Goal: Task Accomplishment & Management: Manage account settings

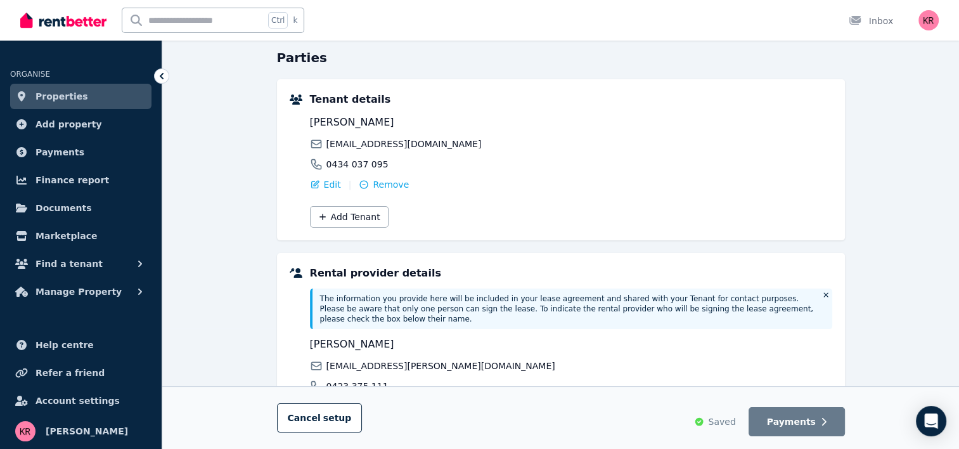
scroll to position [127, 0]
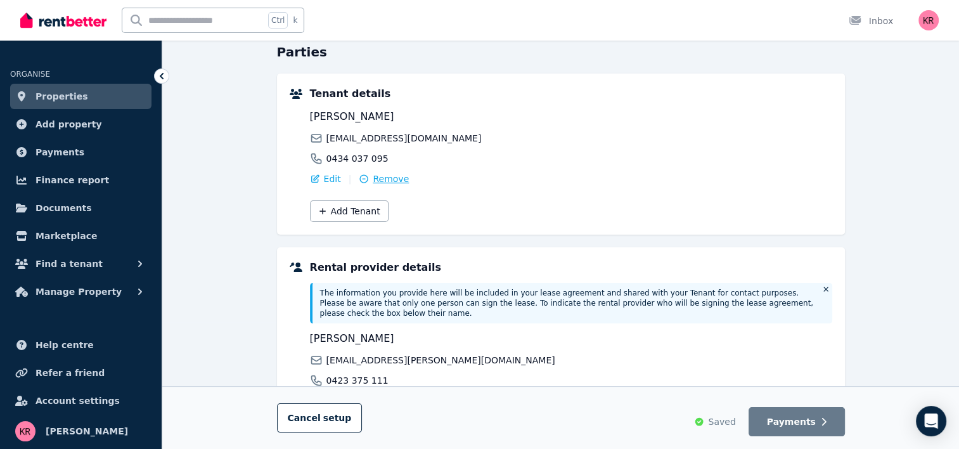
click at [390, 179] on span "Remove" at bounding box center [391, 178] width 36 height 13
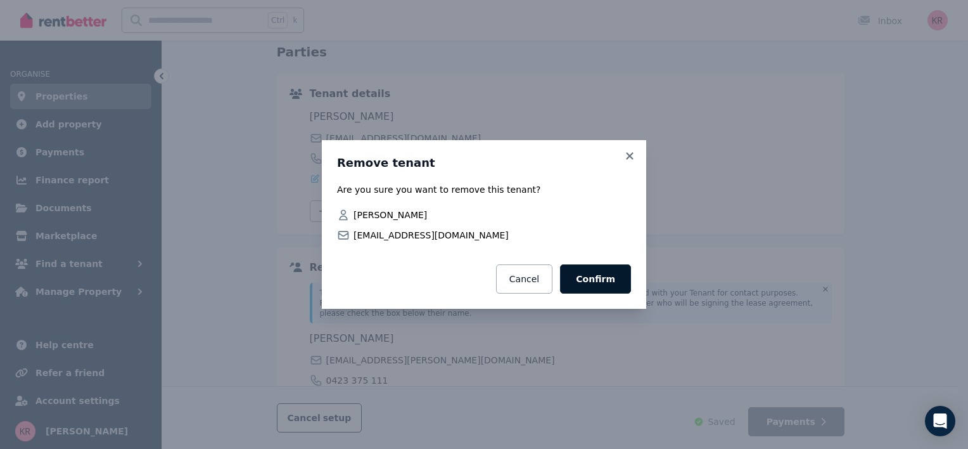
click at [594, 281] on button "Confirm" at bounding box center [595, 278] width 71 height 29
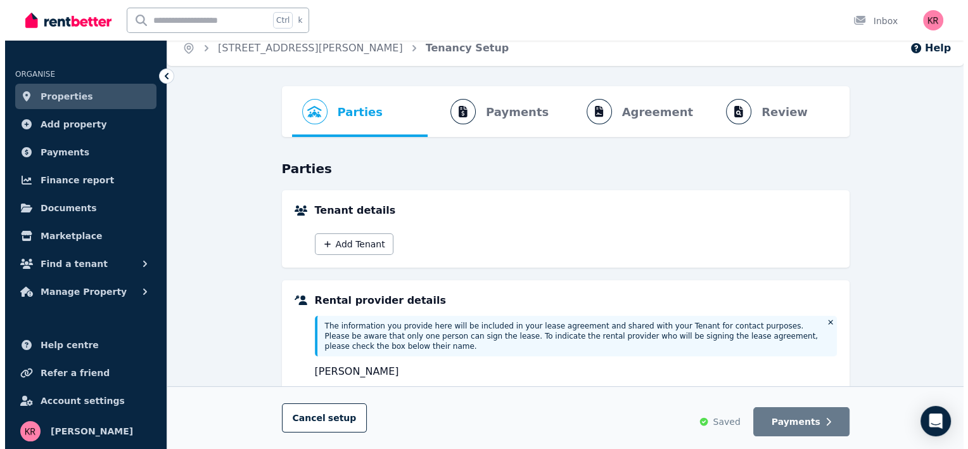
scroll to position [0, 0]
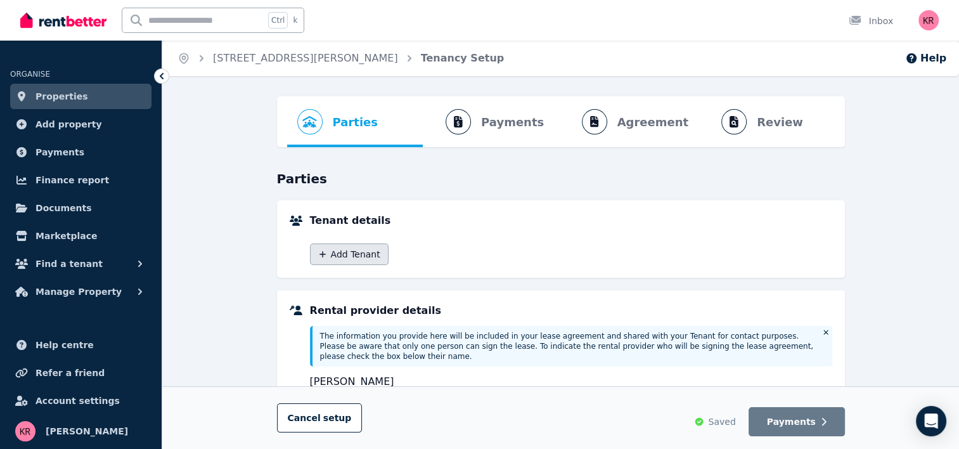
click at [324, 253] on icon "button" at bounding box center [322, 254] width 6 height 6
